Goal: Transaction & Acquisition: Download file/media

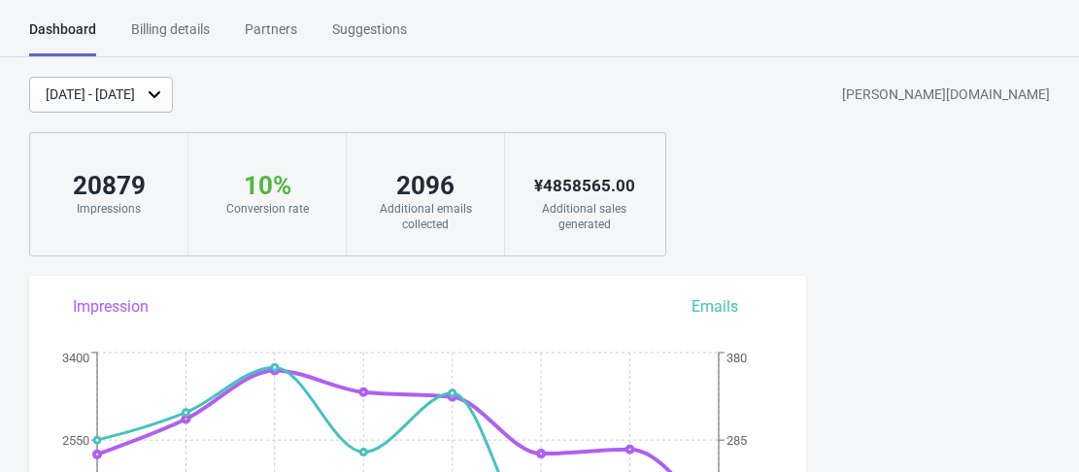
click at [135, 96] on div "[DATE] - [DATE]" at bounding box center [90, 94] width 89 height 20
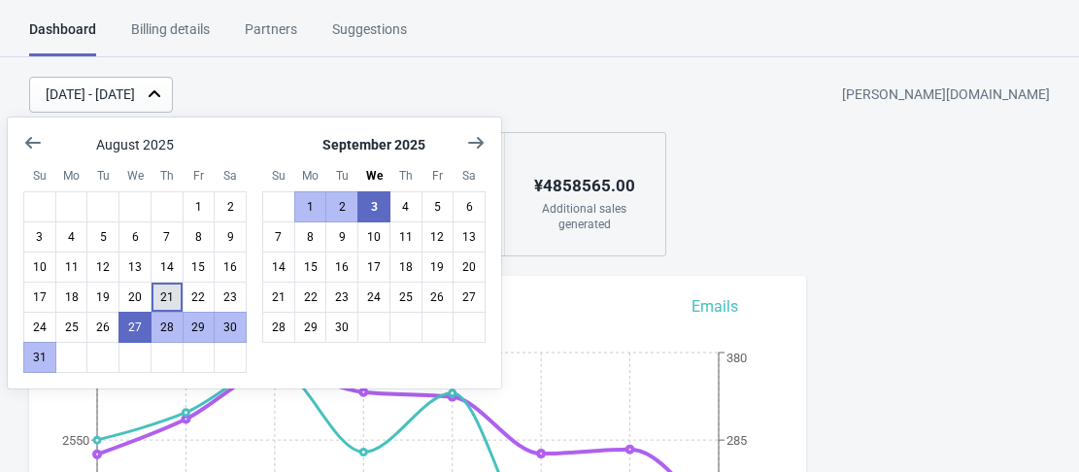
click at [163, 299] on button "21" at bounding box center [166, 297] width 33 height 31
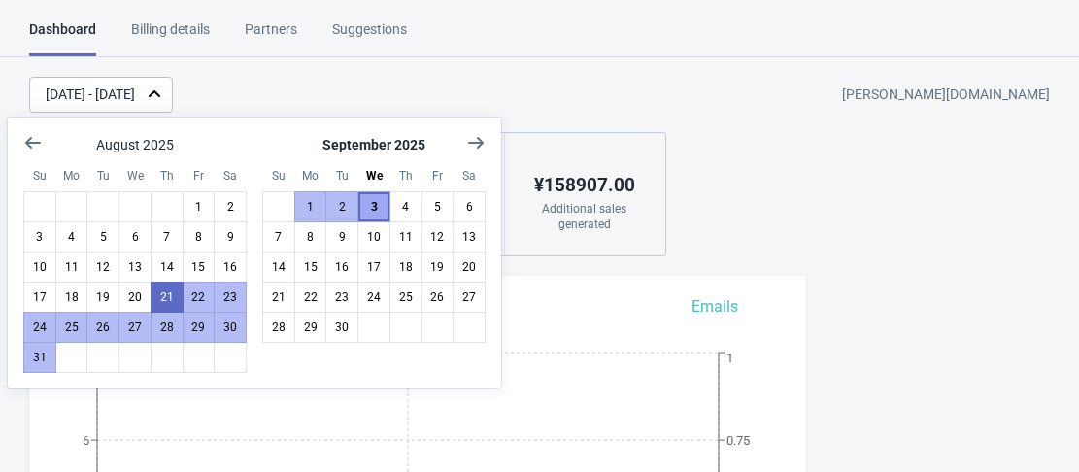
click at [370, 210] on button "3" at bounding box center [373, 206] width 33 height 31
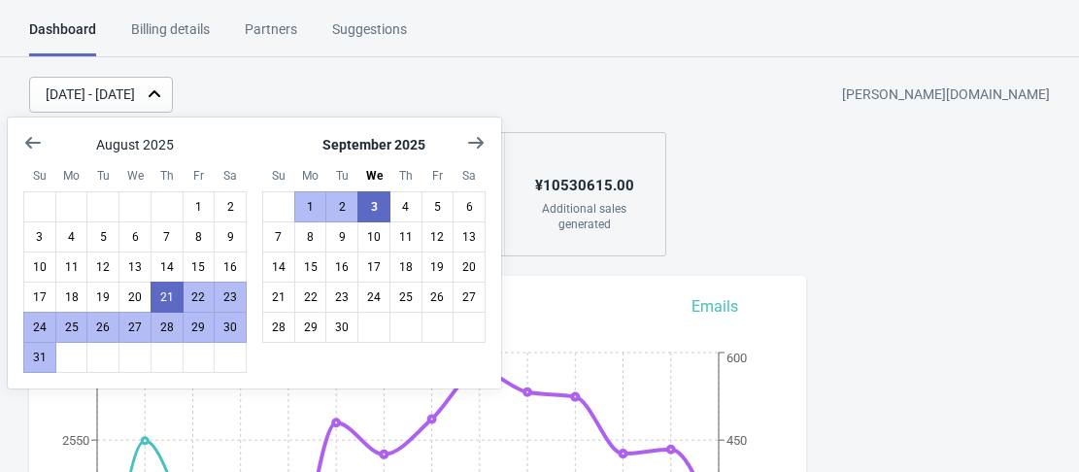
click at [503, 81] on div "[DATE] - [DATE] [PERSON_NAME][DOMAIN_NAME]" at bounding box center [553, 95] width 1049 height 36
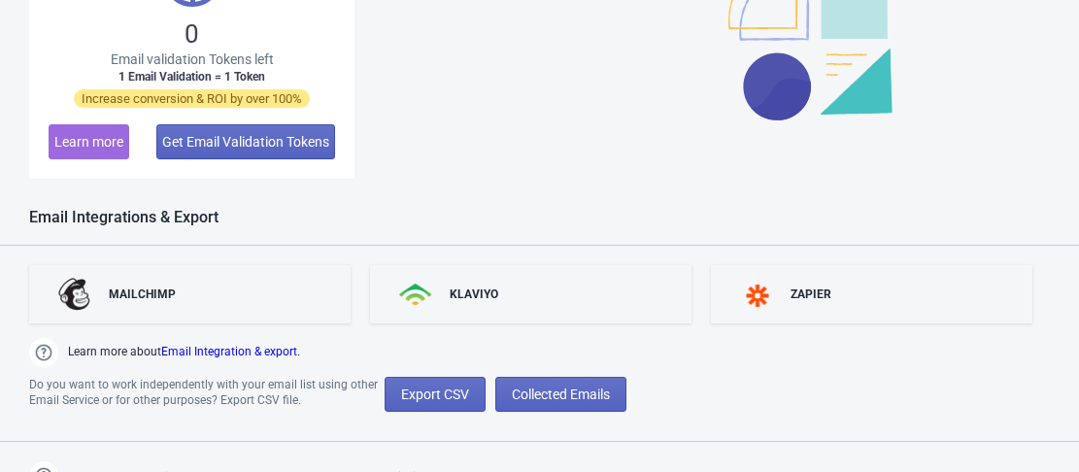
scroll to position [1586, 0]
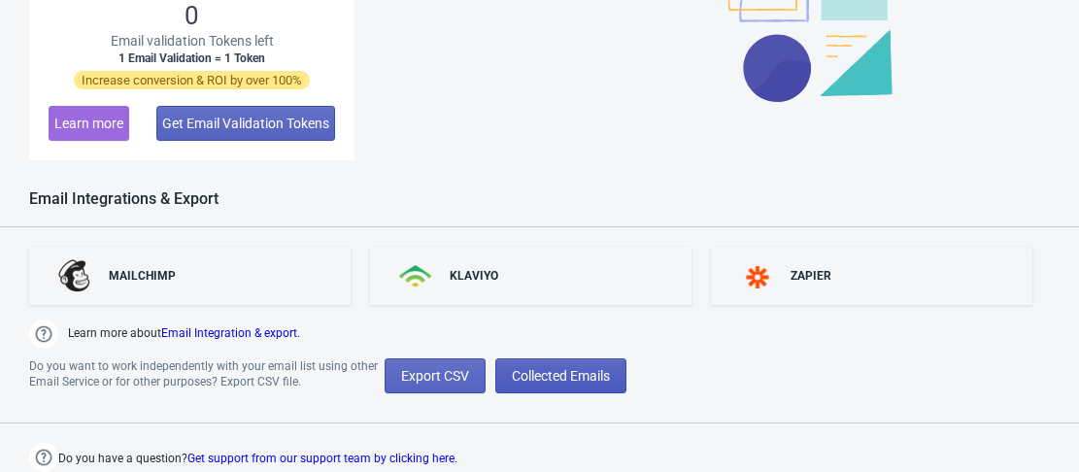
click at [606, 371] on span "Collected Emails" at bounding box center [561, 376] width 98 height 16
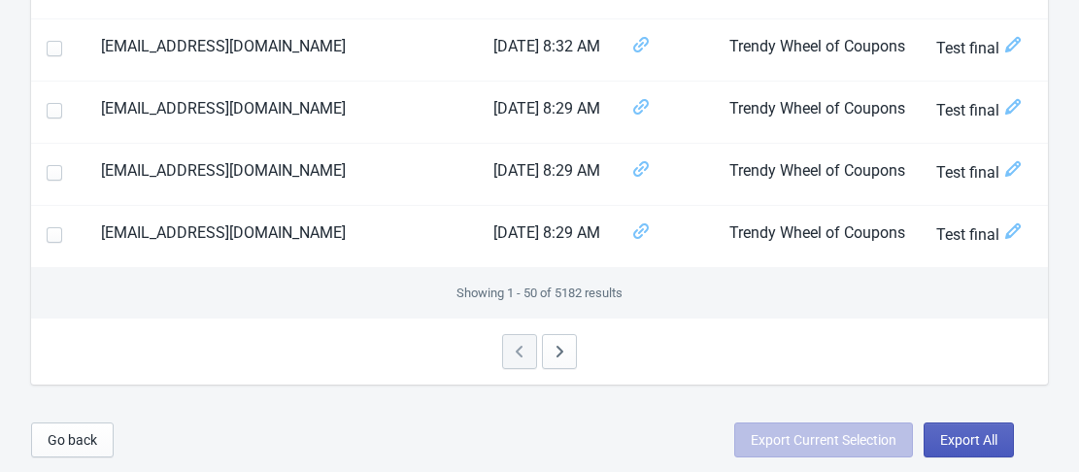
scroll to position [3144, 0]
click at [970, 438] on span "Export All" at bounding box center [968, 440] width 57 height 16
select select "2025"
select select "9"
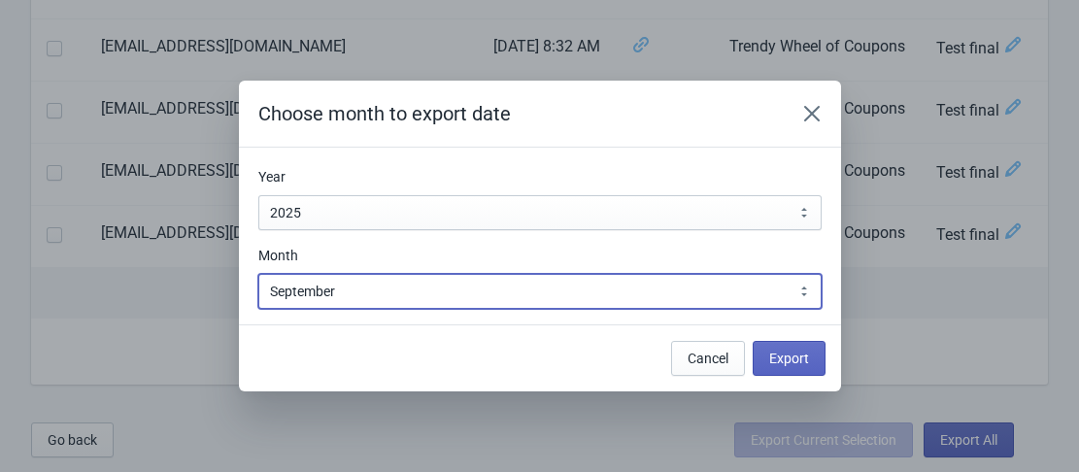
click at [572, 296] on select "January February March April May June July August September October November De…" at bounding box center [539, 291] width 563 height 35
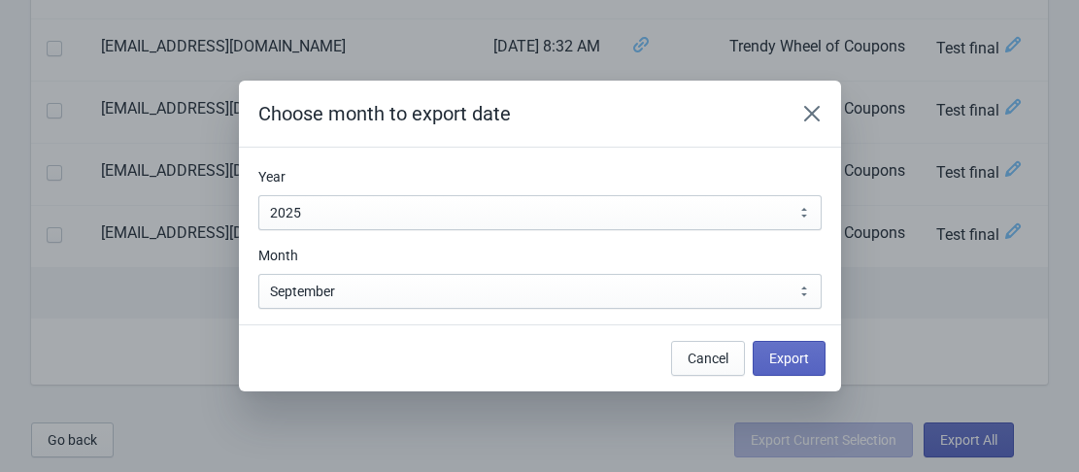
click at [485, 344] on div "Cancel Export" at bounding box center [532, 350] width 586 height 50
click at [683, 354] on button "Cancel" at bounding box center [708, 358] width 74 height 35
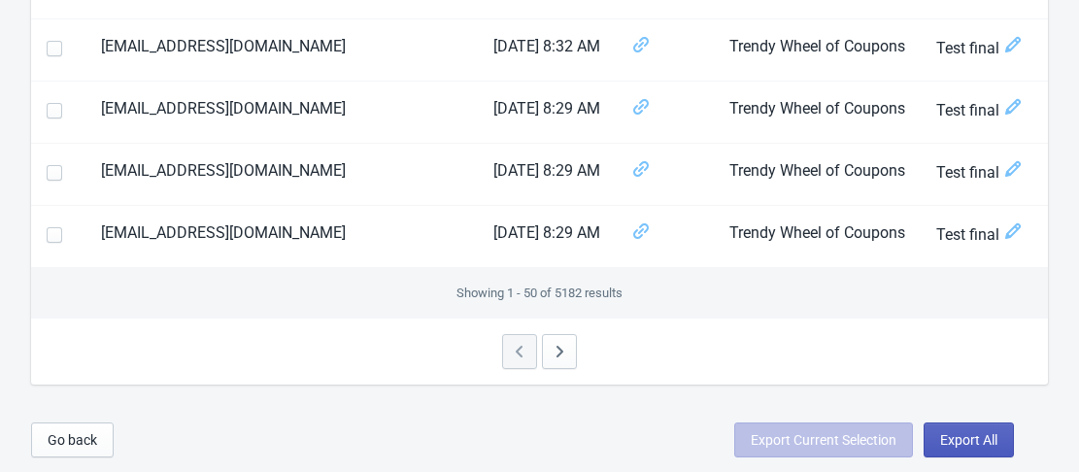
click at [994, 439] on span "Export All" at bounding box center [968, 440] width 57 height 16
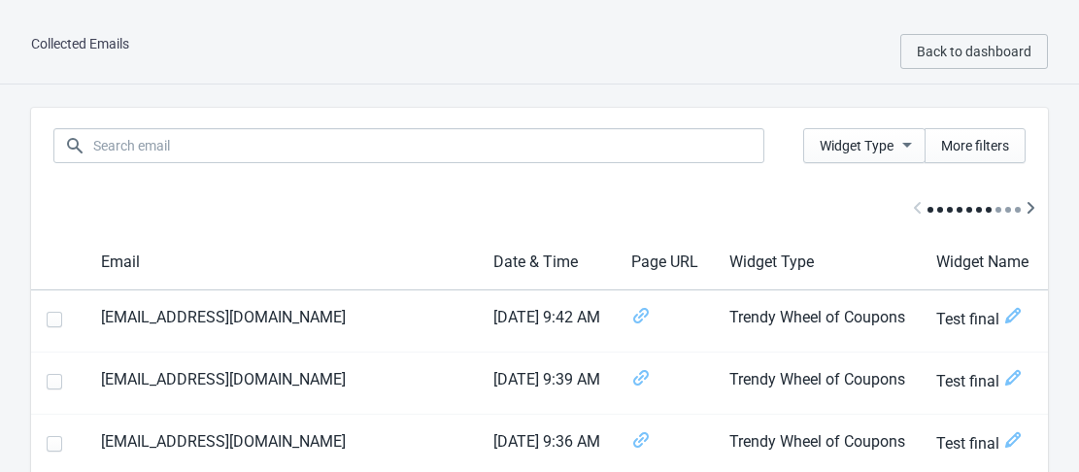
select select "2025"
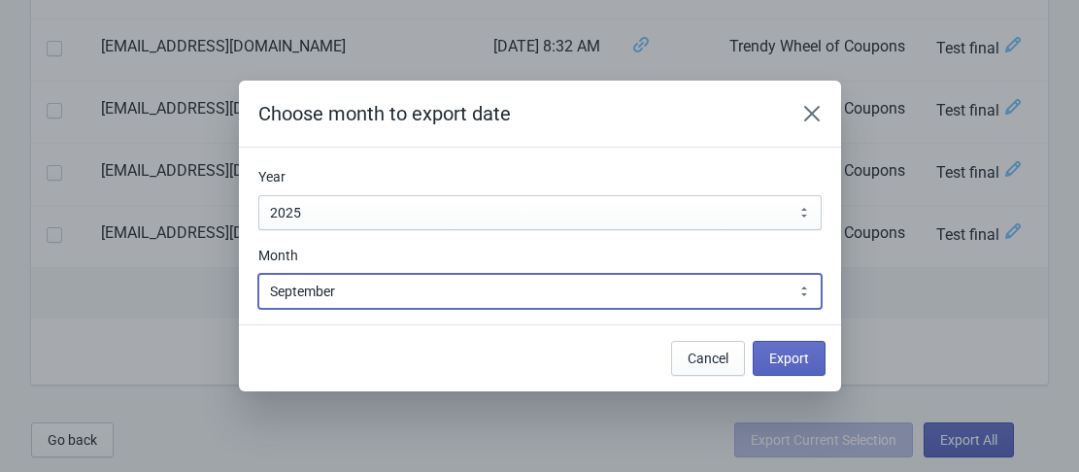
drag, startPoint x: 602, startPoint y: 298, endPoint x: 566, endPoint y: 311, distance: 38.1
click at [602, 298] on select "January February March April May June July August September October November De…" at bounding box center [539, 291] width 563 height 35
select select "8"
click at [258, 274] on select "January February March April May June July August September October November De…" at bounding box center [539, 291] width 563 height 35
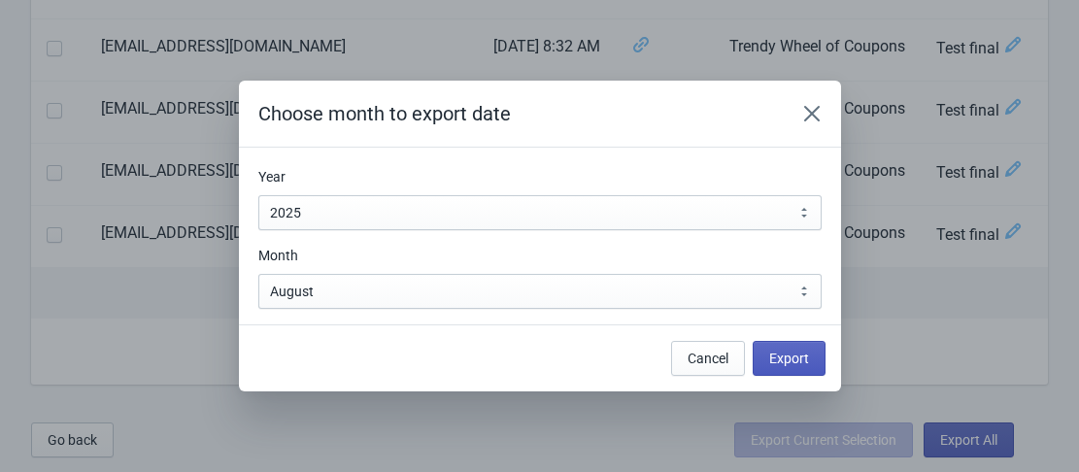
click at [792, 359] on span "Export" at bounding box center [789, 358] width 40 height 16
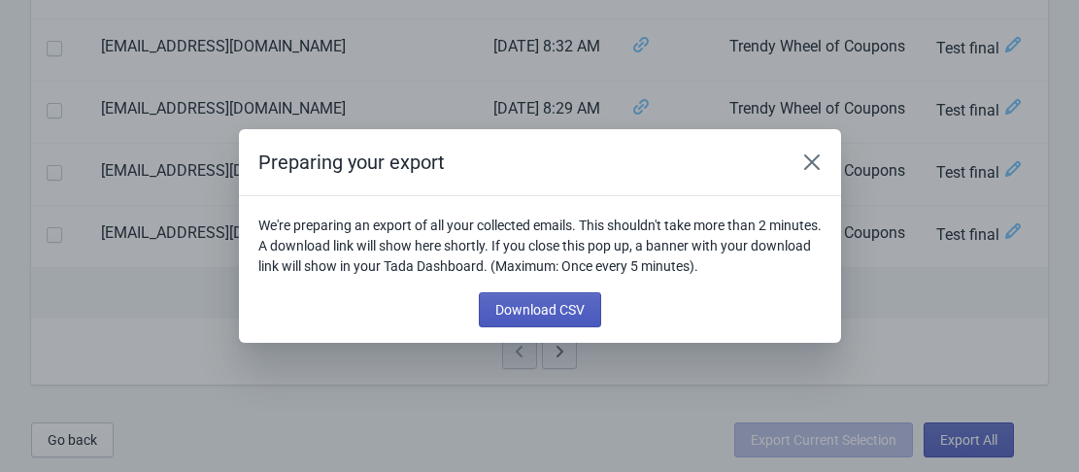
click at [567, 299] on button "Download CSV" at bounding box center [540, 309] width 122 height 35
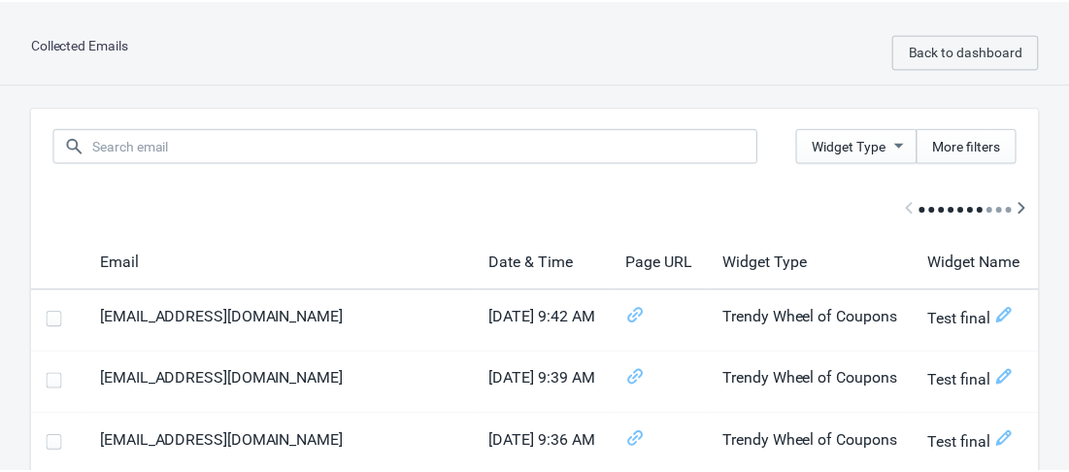
scroll to position [3144, 0]
